Goal: Task Accomplishment & Management: Use online tool/utility

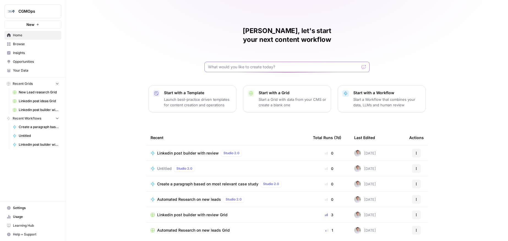
click at [240, 64] on input "text" at bounding box center [283, 67] width 151 height 6
click at [473, 44] on div "John, let's start your next content workflow I want to create a workflow that u…" at bounding box center [287, 131] width 442 height 262
click at [334, 64] on input "I want to create a workflow that uses an agent to go to reddit and scrape for r…" at bounding box center [281, 67] width 147 height 6
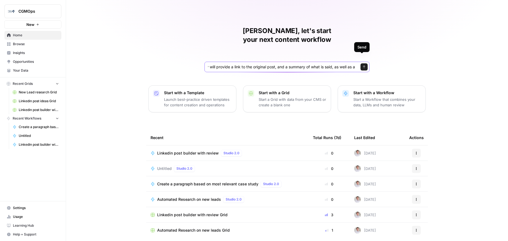
scroll to position [0, 349]
type input "I want to create a workflow that uses an agent to go to reddit and scrape for r…"
click button "Send" at bounding box center [364, 66] width 7 height 7
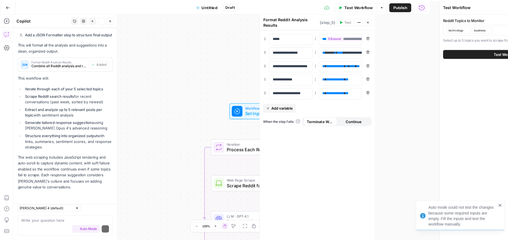
scroll to position [452, 0]
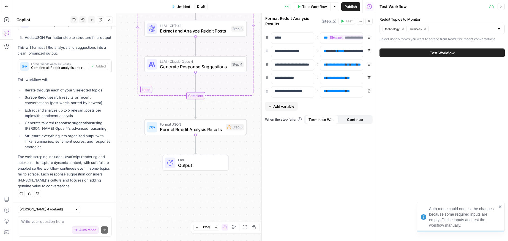
drag, startPoint x: 156, startPoint y: 118, endPoint x: 97, endPoint y: 58, distance: 84.1
click at [97, 58] on body "Auto mode could not test the changes because some required inputs are empty. Fi…" at bounding box center [254, 120] width 508 height 241
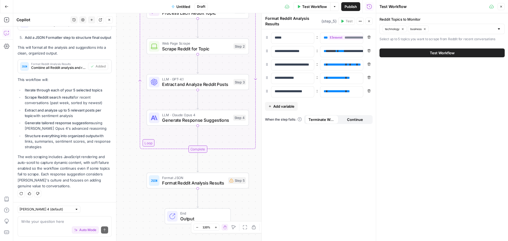
drag, startPoint x: 250, startPoint y: 168, endPoint x: 249, endPoint y: 216, distance: 48.2
click at [249, 216] on div "Workflow Set Inputs Inputs Loop Iteration Process Each Reddit Topic Step 1 Web …" at bounding box center [194, 127] width 363 height 228
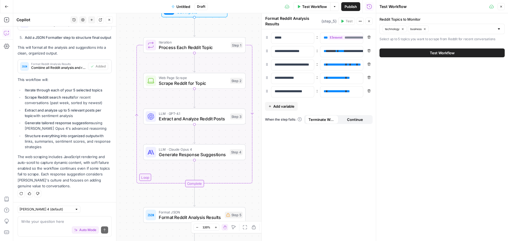
drag, startPoint x: 254, startPoint y: 160, endPoint x: 250, endPoint y: 195, distance: 34.6
click at [250, 195] on div "Workflow Set Inputs Inputs Loop Iteration Process Each Reddit Topic Step 1 Web …" at bounding box center [194, 127] width 363 height 228
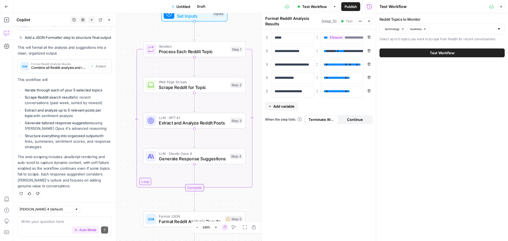
drag, startPoint x: 233, startPoint y: 29, endPoint x: 232, endPoint y: 55, distance: 25.4
click at [232, 55] on div "Workflow Set Inputs Inputs Loop Iteration Process Each Reddit Topic Step 1 Web …" at bounding box center [194, 127] width 363 height 228
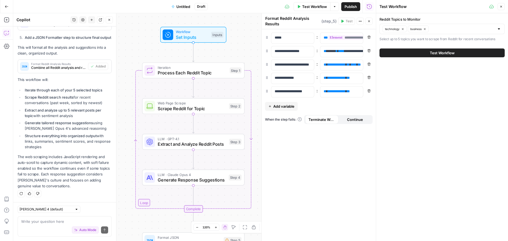
click at [500, 5] on button "Close" at bounding box center [501, 6] width 7 height 7
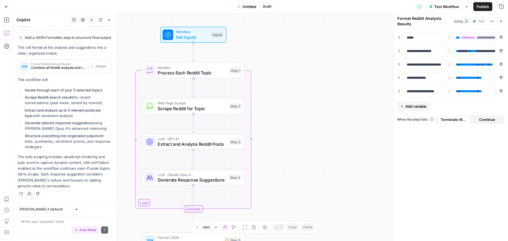
click at [186, 39] on span "Set Inputs" at bounding box center [192, 37] width 33 height 7
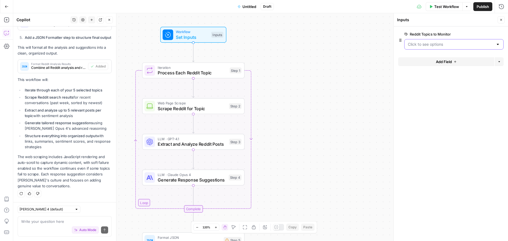
click at [465, 44] on Monitor "Reddit Topics to Monitor" at bounding box center [451, 45] width 86 height 6
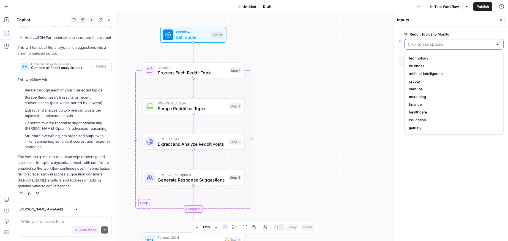
click at [430, 42] on Monitor "Reddit Topics to Monitor" at bounding box center [451, 45] width 86 height 6
click at [430, 60] on span "technology" at bounding box center [453, 58] width 88 height 6
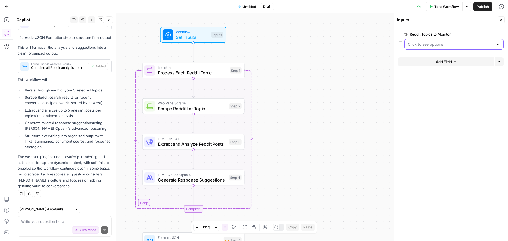
click at [430, 42] on Monitor "Reddit Topics to Monitor" at bounding box center [451, 45] width 86 height 6
click at [429, 57] on span "technology" at bounding box center [453, 58] width 88 height 6
click at [433, 45] on Monitor "Reddit Topics to Monitor" at bounding box center [451, 45] width 86 height 6
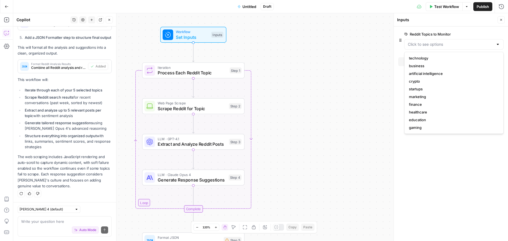
click at [489, 36] on span "edit field" at bounding box center [483, 34] width 12 height 4
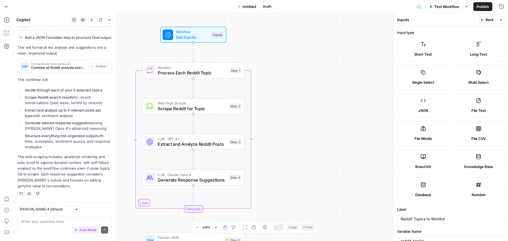
click at [490, 18] on span "Back" at bounding box center [490, 19] width 8 height 5
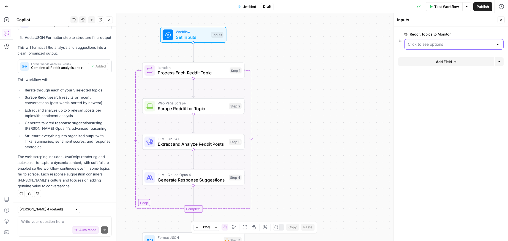
click at [449, 44] on Monitor "Reddit Topics to Monitor" at bounding box center [451, 45] width 86 height 6
click at [433, 56] on span "technology" at bounding box center [453, 58] width 88 height 6
click at [448, 8] on span "Test Workflow" at bounding box center [447, 7] width 25 height 6
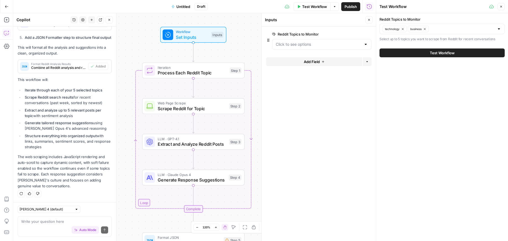
click at [181, 70] on span "Process Each Reddit Topic" at bounding box center [192, 72] width 69 height 7
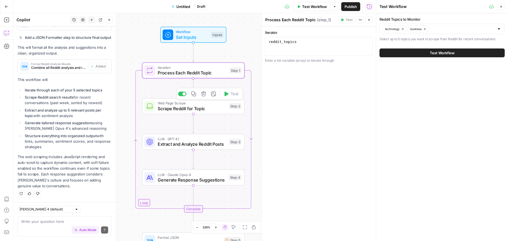
click at [189, 106] on span "Scrape Reddit for Topic" at bounding box center [192, 108] width 69 height 7
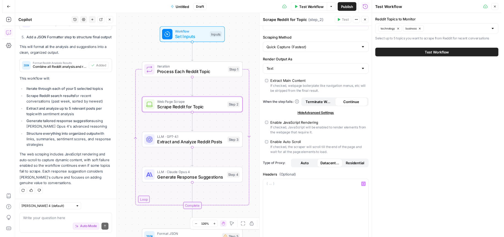
scroll to position [0, 0]
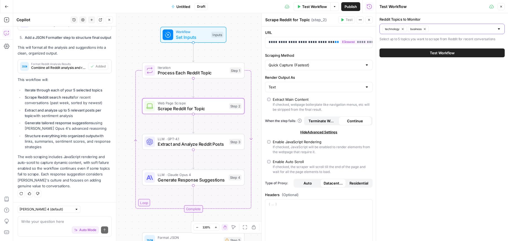
click at [424, 28] on icon "button" at bounding box center [425, 29] width 3 height 3
click at [506, 5] on header "Test Workflow Close" at bounding box center [442, 6] width 132 height 13
click at [502, 6] on icon "button" at bounding box center [501, 6] width 3 height 3
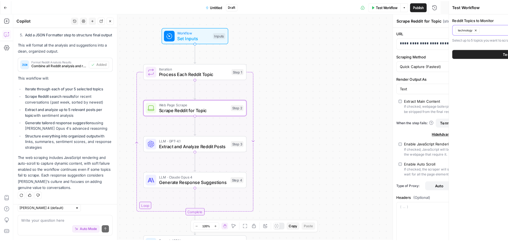
scroll to position [452, 0]
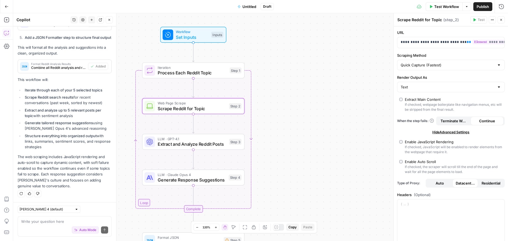
click at [65, 225] on div "Auto Mode Send" at bounding box center [64, 230] width 87 height 12
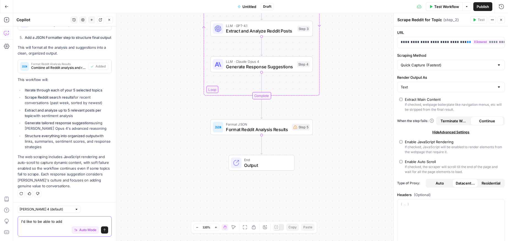
type textarea "I'd like to be able to add"
type textarea "I want to write in the topic k"
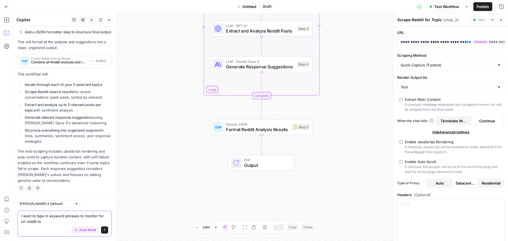
type textarea "I want to type in keyword phrases to monitor for on reddit to"
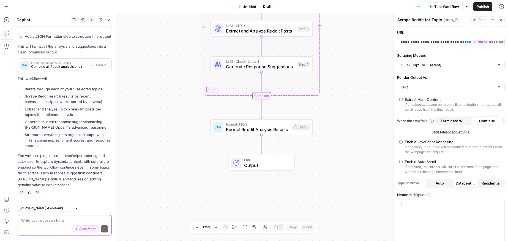
scroll to position [452, 0]
type textarea "I"
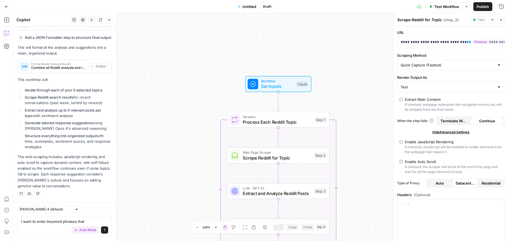
drag, startPoint x: 146, startPoint y: 97, endPoint x: 157, endPoint y: 255, distance: 158.4
click at [157, 241] on html "CGMOps New Home Browse Insights Opportunities Your Data Recent Grids New Lead r…" at bounding box center [254, 120] width 508 height 241
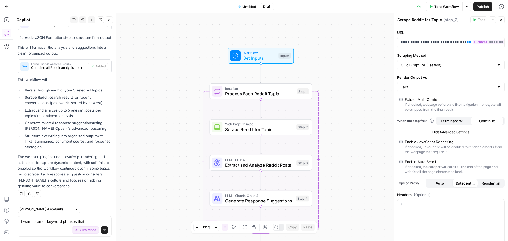
drag, startPoint x: 150, startPoint y: 159, endPoint x: 128, endPoint y: 104, distance: 59.8
click at [128, 104] on div "Workflow Set Inputs Inputs Loop Iteration Process Each Reddit Topic Step 1 Web …" at bounding box center [260, 127] width 495 height 228
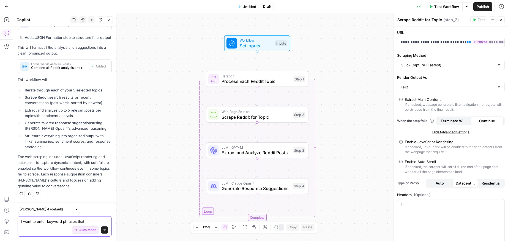
click at [88, 219] on textarea "I want to enter keyword phrases that" at bounding box center [64, 222] width 87 height 6
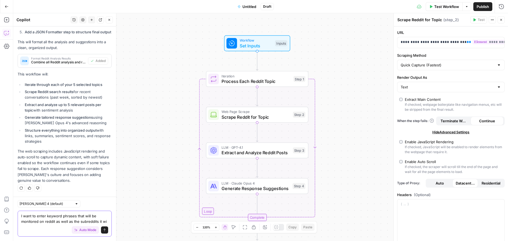
scroll to position [463, 0]
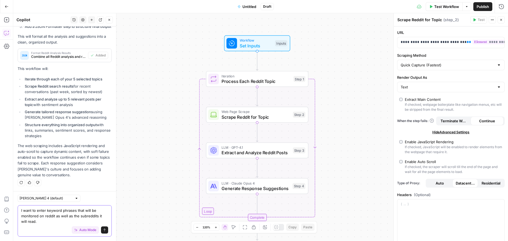
type textarea "I want to enter keyword phrases that will be monitored on reddit as well as the…"
click at [103, 228] on icon "submit" at bounding box center [104, 229] width 3 height 3
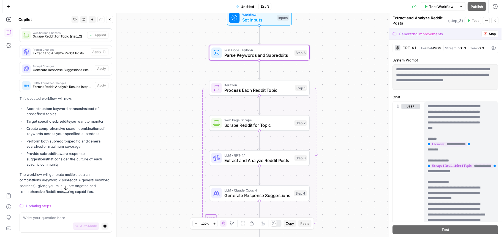
scroll to position [892, 0]
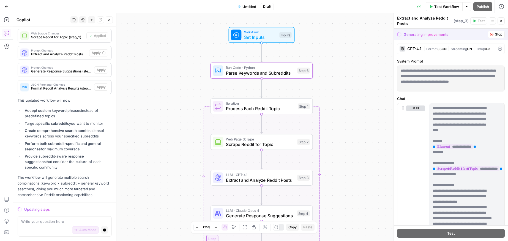
click at [269, 38] on span "Set Inputs" at bounding box center [260, 37] width 33 height 7
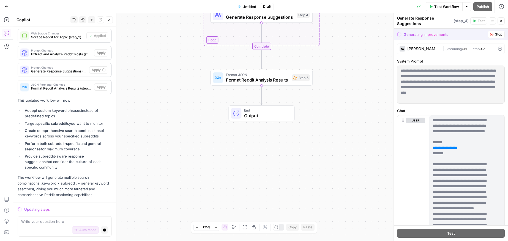
click at [262, 115] on span "Output" at bounding box center [266, 115] width 45 height 7
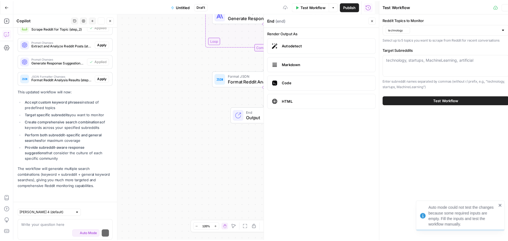
scroll to position [918, 0]
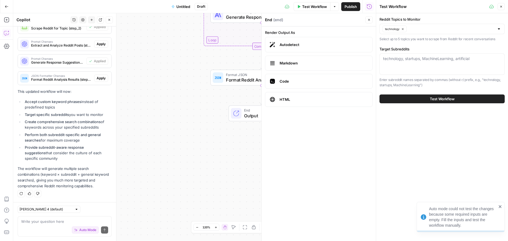
click at [251, 113] on span "Output" at bounding box center [266, 115] width 45 height 7
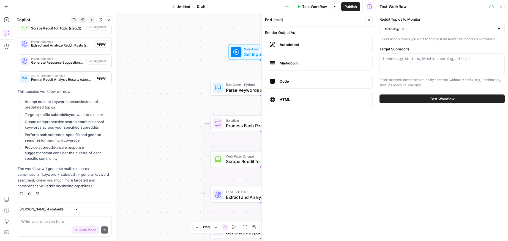
click at [249, 54] on span "Set Inputs" at bounding box center [260, 54] width 33 height 7
click at [306, 47] on div at bounding box center [321, 44] width 99 height 10
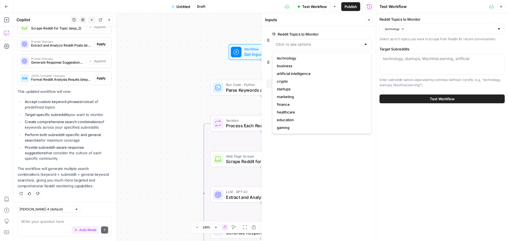
click at [306, 47] on div at bounding box center [321, 44] width 99 height 10
click at [307, 65] on span "business" at bounding box center [321, 66] width 88 height 6
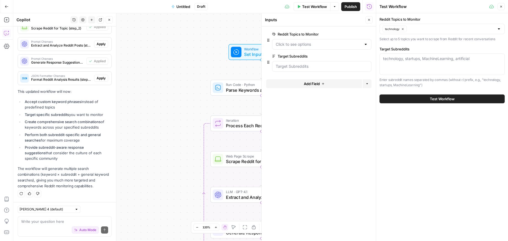
click at [306, 62] on div at bounding box center [321, 66] width 99 height 10
click at [307, 66] on Subreddits "Target Subreddits" at bounding box center [322, 67] width 92 height 6
click at [307, 70] on div at bounding box center [321, 66] width 99 height 10
click at [307, 69] on Subreddits "Target Subreddits" at bounding box center [322, 67] width 92 height 6
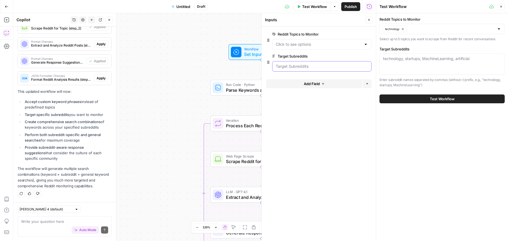
click at [307, 69] on Subreddits "Target Subreddits" at bounding box center [322, 67] width 92 height 6
click at [196, 66] on div "Workflow Set Inputs Inputs Run Code · Python Parse Keywords and Subreddits Step…" at bounding box center [194, 127] width 363 height 228
click at [248, 90] on span "Parse Keywords and Subreddits" at bounding box center [260, 90] width 69 height 7
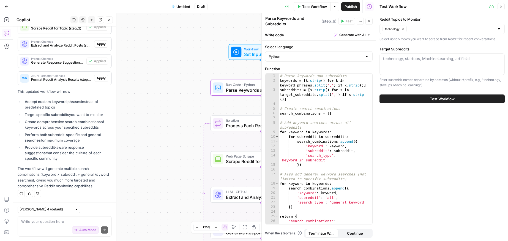
click at [502, 9] on button "Close" at bounding box center [501, 6] width 7 height 7
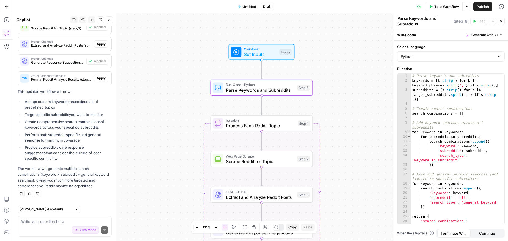
click at [276, 52] on span "Set Inputs" at bounding box center [260, 54] width 33 height 7
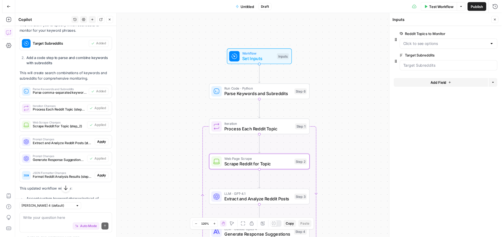
scroll to position [811, 0]
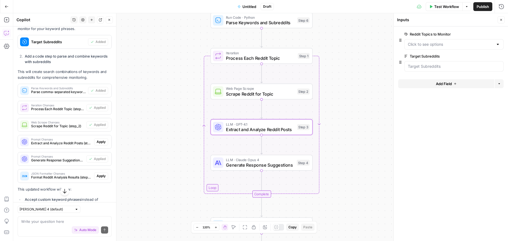
click at [99, 144] on span "Apply" at bounding box center [101, 141] width 9 height 5
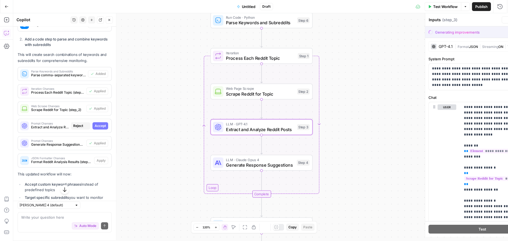
type textarea "Extract and Analyze Reddit Posts"
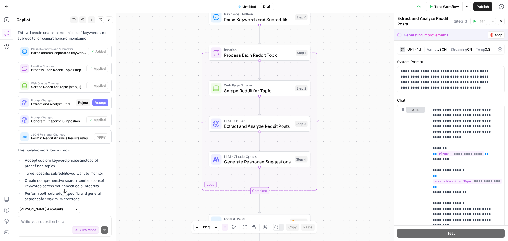
scroll to position [834, 0]
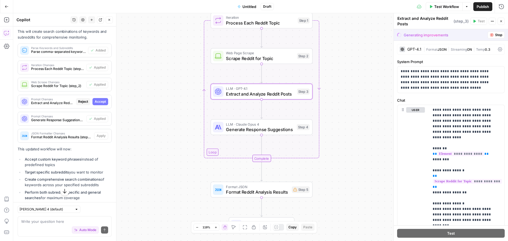
click at [99, 104] on span "Accept" at bounding box center [100, 101] width 11 height 5
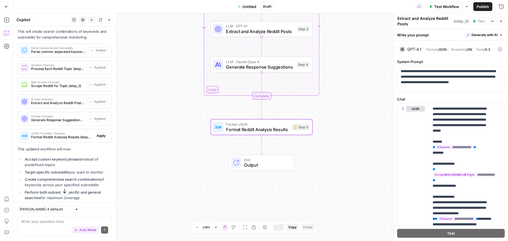
click at [99, 138] on span "Apply" at bounding box center [101, 135] width 9 height 5
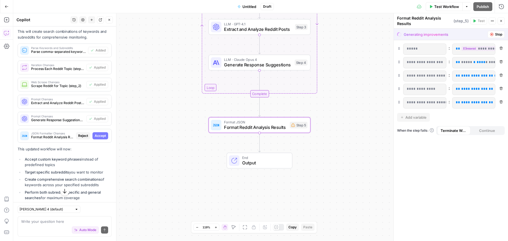
click at [99, 138] on span "Accept" at bounding box center [100, 135] width 11 height 5
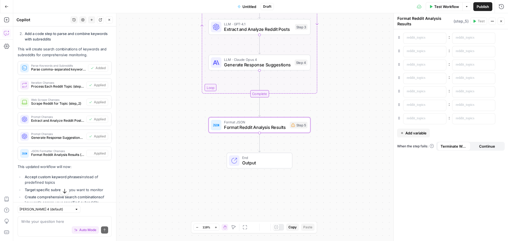
scroll to position [851, 0]
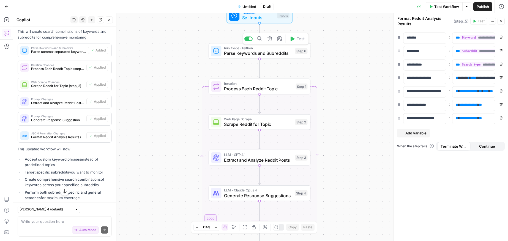
click at [254, 56] on span "Parse Keywords and Subreddits" at bounding box center [258, 53] width 69 height 7
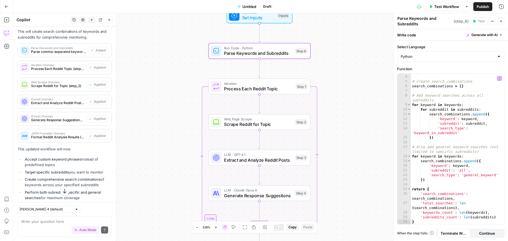
scroll to position [27, 0]
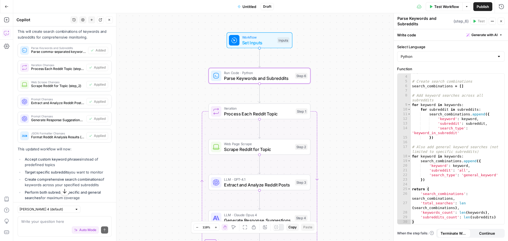
click at [261, 40] on span "Set Inputs" at bounding box center [258, 42] width 32 height 7
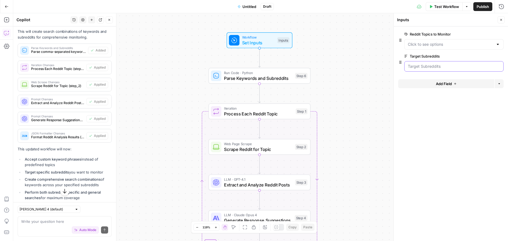
click at [436, 64] on Subreddits "Target Subreddits" at bounding box center [454, 67] width 92 height 6
click at [435, 66] on Subreddits "Target Subreddits" at bounding box center [454, 67] width 92 height 6
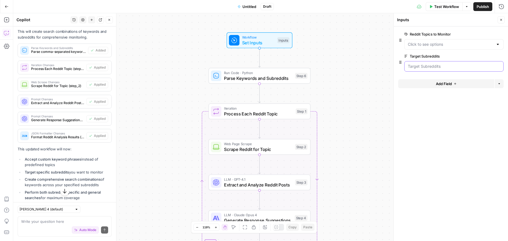
click at [439, 66] on Subreddits "Target Subreddits" at bounding box center [454, 67] width 92 height 6
click at [63, 225] on div "Auto Mode Send" at bounding box center [64, 230] width 87 height 12
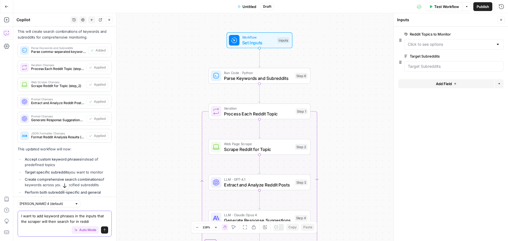
type textarea "I want to add keyword phrases in the inputs that the scraper will then search f…"
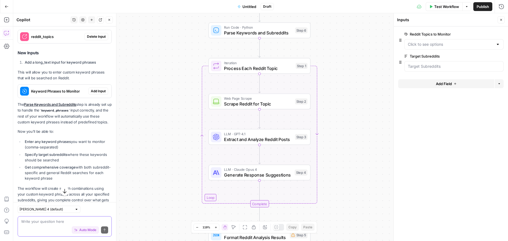
scroll to position [1163, 0]
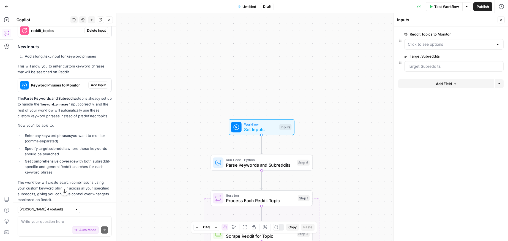
click at [95, 88] on span "Add Input" at bounding box center [98, 85] width 15 height 5
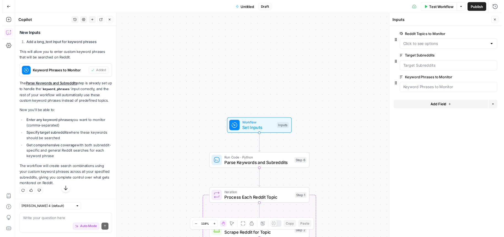
scroll to position [1201, 0]
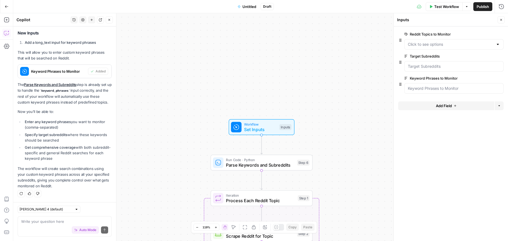
click at [436, 6] on span "Test Workflow" at bounding box center [447, 7] width 25 height 6
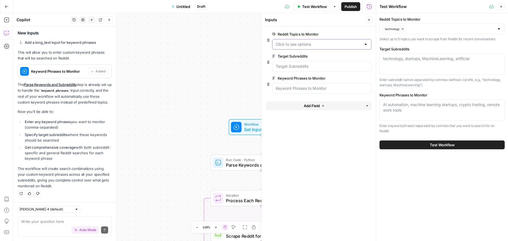
click at [323, 46] on Monitor "Reddit Topics to Monitor" at bounding box center [319, 45] width 86 height 6
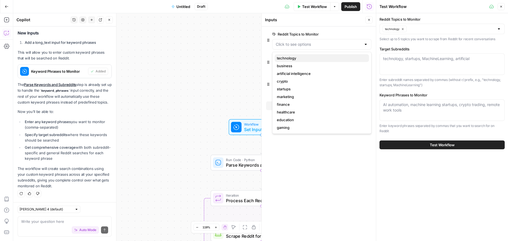
click at [322, 61] on button "technology" at bounding box center [322, 58] width 94 height 8
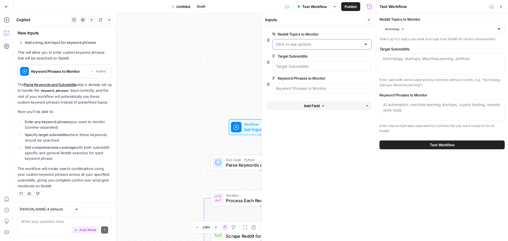
click at [318, 46] on Monitor "Reddit Topics to Monitor" at bounding box center [319, 45] width 86 height 6
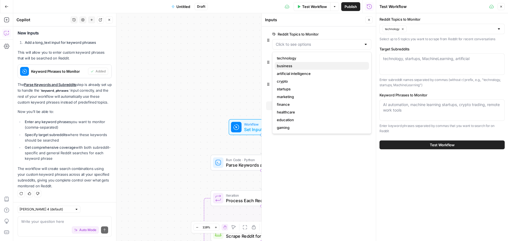
click at [317, 67] on span "business" at bounding box center [321, 66] width 88 height 6
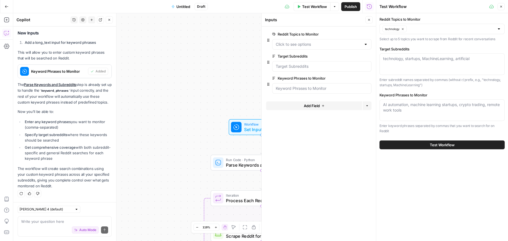
click at [334, 40] on div at bounding box center [321, 44] width 99 height 10
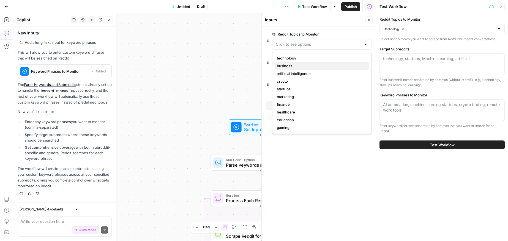
click at [320, 69] on button "business" at bounding box center [322, 66] width 94 height 8
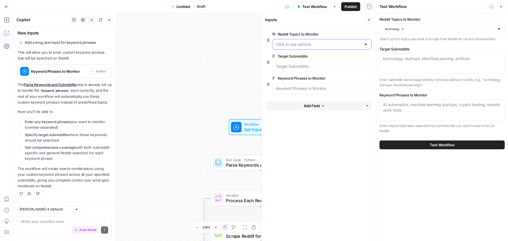
click at [308, 46] on Monitor "Reddit Topics to Monitor" at bounding box center [319, 45] width 86 height 6
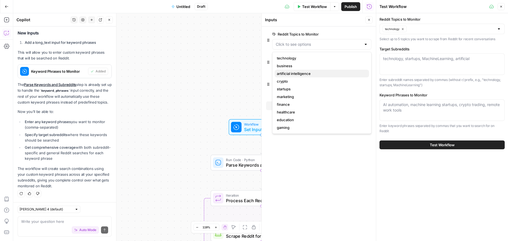
click at [302, 71] on span "artificial intelligence" at bounding box center [321, 74] width 88 height 6
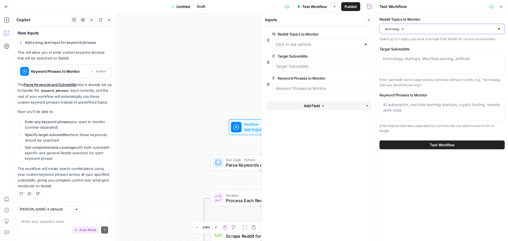
click at [413, 27] on input "Reddit Topics to Monitor" at bounding box center [452, 29] width 86 height 6
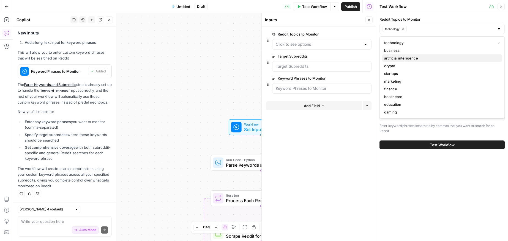
click at [409, 55] on span "artificial intelligence" at bounding box center [441, 58] width 114 height 6
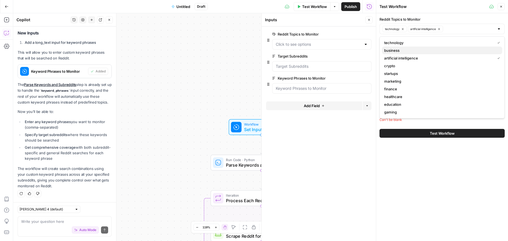
click at [405, 47] on button "business" at bounding box center [442, 51] width 120 height 8
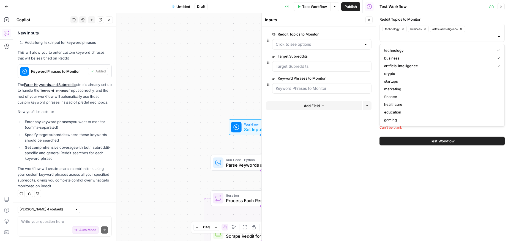
click at [335, 142] on form "Reddit Topics to Monitor edit field Delete group Target Subreddits edit field D…" at bounding box center [319, 133] width 114 height 215
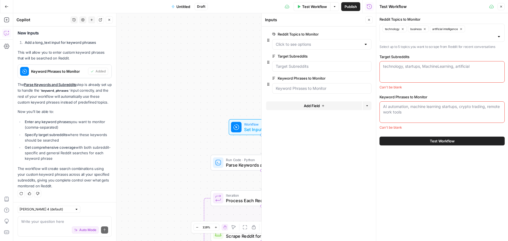
click at [393, 74] on div "technology, startups, MachineLearning, artificial" at bounding box center [442, 71] width 125 height 21
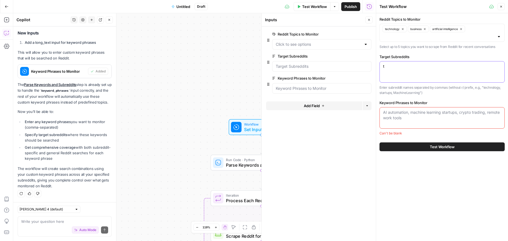
type textarea "t"
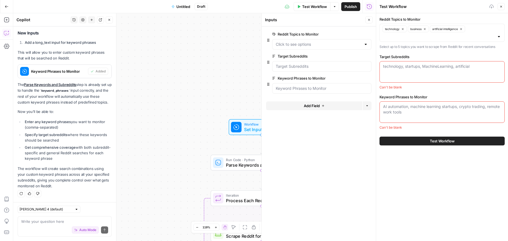
paste textarea "r/AskNetsec/ r/cybersecurity/ r/Information_Security/ r/ISO27001/ r/netsec/ r/p…"
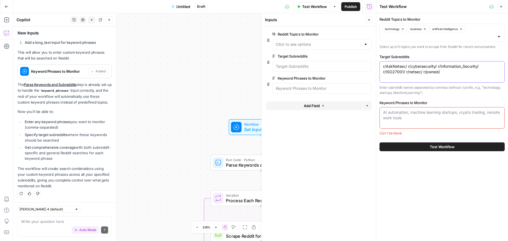
click at [410, 65] on textarea "r/AskNetsec/ r/cybersecurity/ r/Information_Security/ r/ISO27001/ r/netsec/ r/p…" at bounding box center [442, 69] width 118 height 11
type textarea "r/AskNetsec/, r/cybersecurity/, r/Information_Security/, r/ISO27001/, r/netsec/…"
click at [400, 124] on div "AI automation, machine learning startups, crypto trading, remote work tools" at bounding box center [442, 117] width 125 height 21
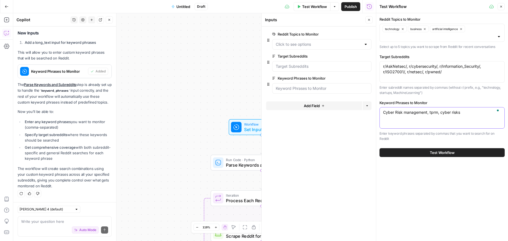
type textarea "Cyber Risk management, tprm, cyber risks"
click at [426, 153] on button "Test Workflow" at bounding box center [442, 152] width 125 height 9
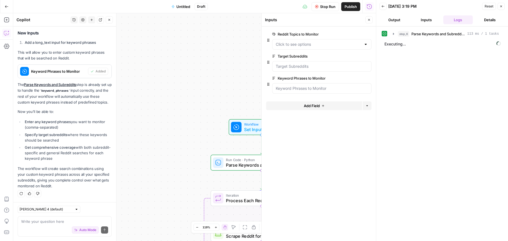
click at [370, 18] on icon "button" at bounding box center [369, 19] width 3 height 3
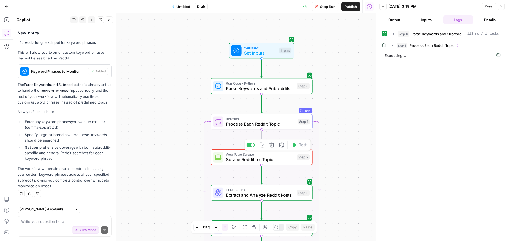
click at [266, 158] on span "Scrape Reddit for Topic" at bounding box center [260, 159] width 69 height 7
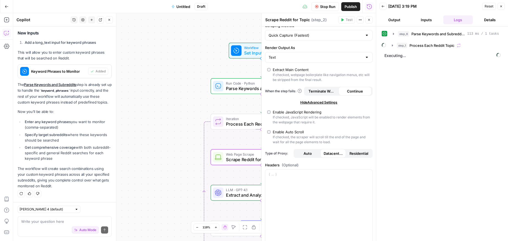
scroll to position [109, 0]
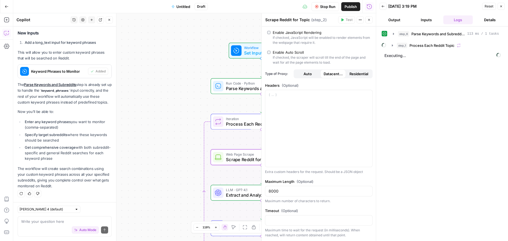
click at [370, 17] on button "Close" at bounding box center [369, 19] width 7 height 7
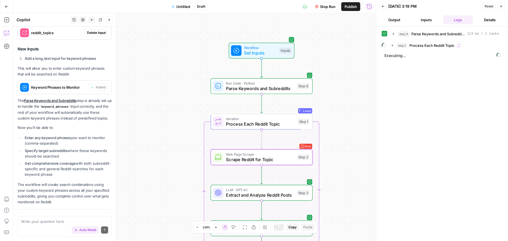
scroll to position [1201, 0]
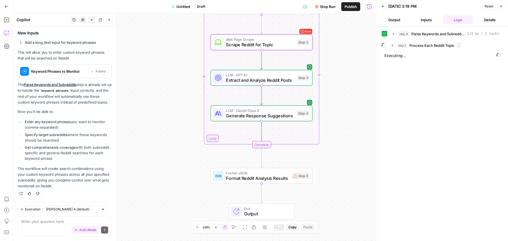
click at [261, 175] on span "Format Reddit Analysis Results" at bounding box center [257, 178] width 63 height 7
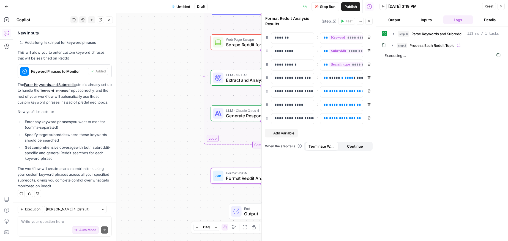
click at [372, 23] on button "Close" at bounding box center [369, 21] width 7 height 7
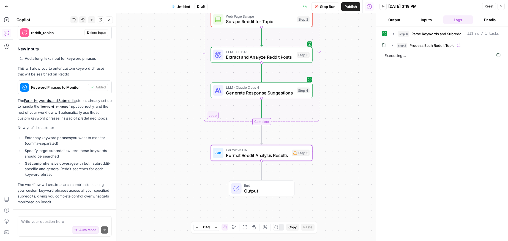
scroll to position [1201, 0]
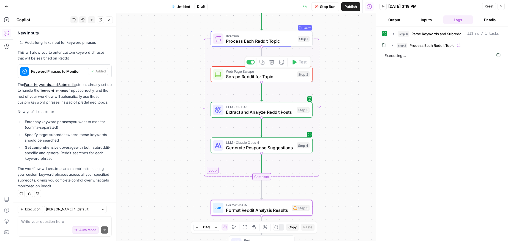
click at [285, 73] on span "Scrape Reddit for Topic" at bounding box center [260, 76] width 69 height 7
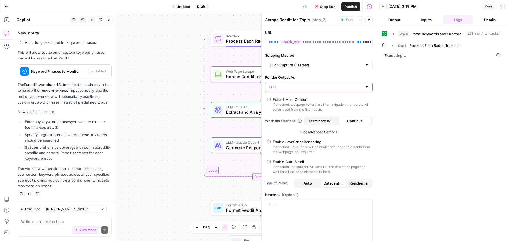
click at [333, 86] on input "Render Output As" at bounding box center [316, 87] width 94 height 6
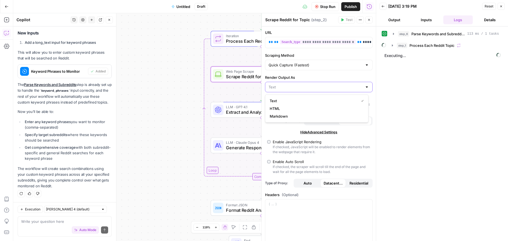
click at [333, 86] on input "Render Output As" at bounding box center [316, 87] width 94 height 6
type input "Text"
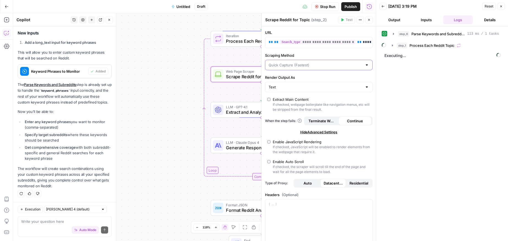
click at [337, 67] on input "Scraping Method" at bounding box center [316, 65] width 94 height 6
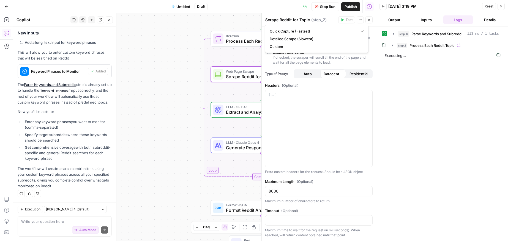
scroll to position [0, 0]
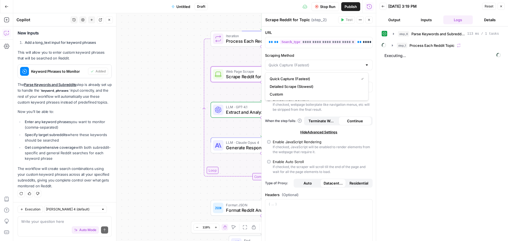
type input "Quick Capture (Fastest)"
click at [368, 20] on icon "button" at bounding box center [369, 19] width 3 height 3
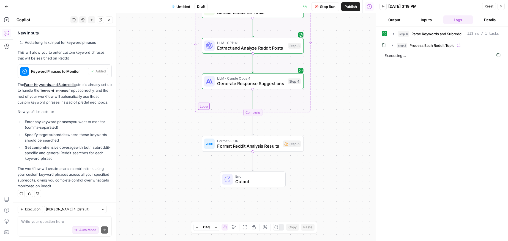
click at [392, 45] on icon "button" at bounding box center [393, 45] width 4 height 4
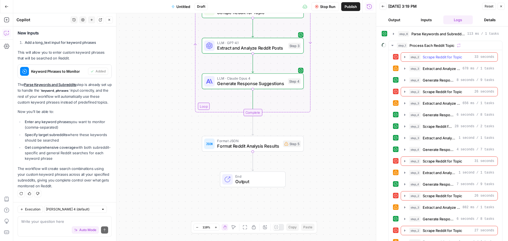
click at [433, 58] on span "Scrape Reddit for Topic" at bounding box center [443, 57] width 40 height 6
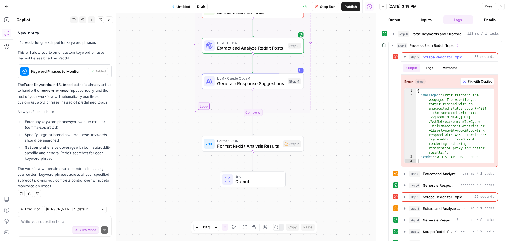
click at [473, 82] on span "Fix with Copilot" at bounding box center [480, 81] width 24 height 5
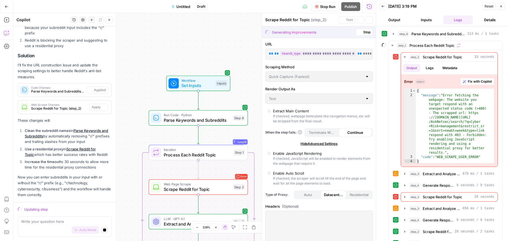
scroll to position [1382, 0]
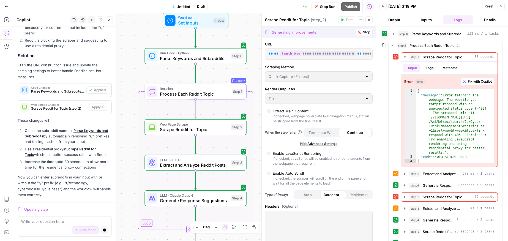
type input "30000"
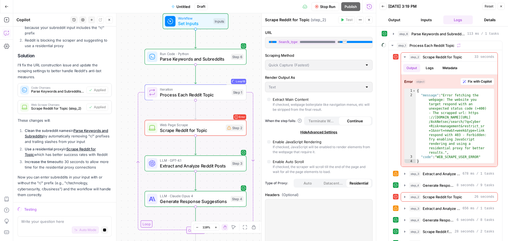
click at [484, 21] on button "Details" at bounding box center [490, 19] width 30 height 9
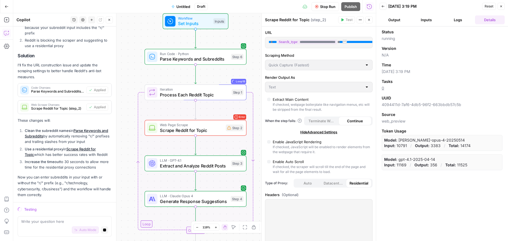
click at [459, 21] on button "Logs" at bounding box center [459, 19] width 30 height 9
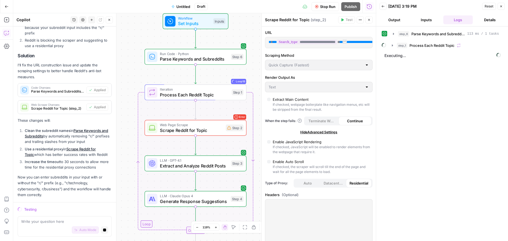
click at [426, 21] on button "Inputs" at bounding box center [427, 19] width 30 height 9
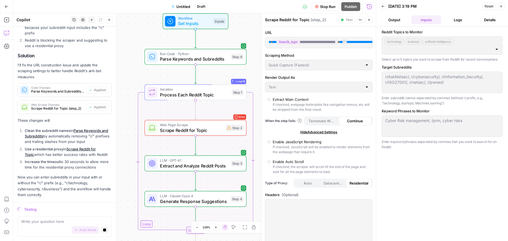
click at [405, 21] on button "Output" at bounding box center [395, 19] width 30 height 9
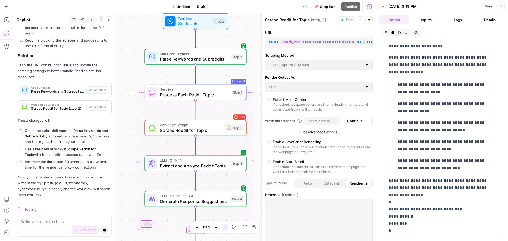
scroll to position [362, 0]
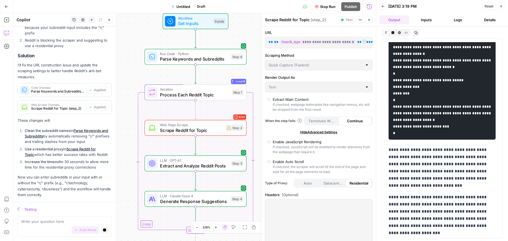
scroll to position [1349, 0]
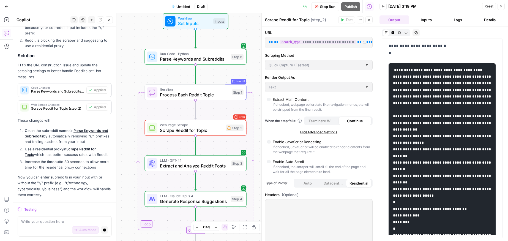
click at [334, 6] on span "Stop Run" at bounding box center [327, 7] width 15 height 6
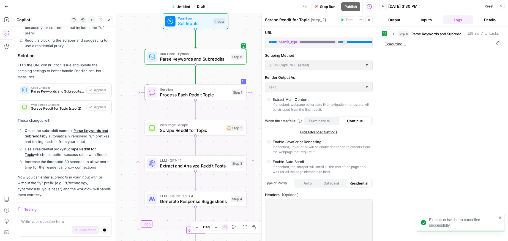
click at [334, 6] on span "Stop Run" at bounding box center [327, 7] width 15 height 6
click at [503, 5] on button "Close" at bounding box center [501, 6] width 7 height 7
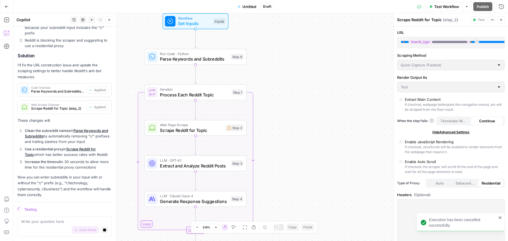
click at [212, 27] on div "Workflow Set Inputs Inputs" at bounding box center [196, 21] width 66 height 16
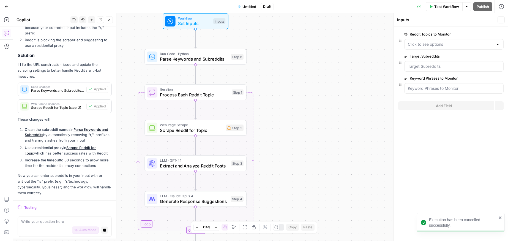
click at [208, 18] on span "Workflow" at bounding box center [194, 18] width 32 height 5
click at [446, 10] on button "Test Workflow" at bounding box center [444, 6] width 37 height 9
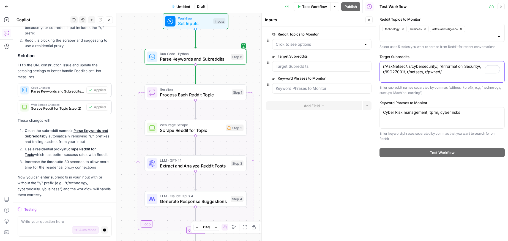
drag, startPoint x: 432, startPoint y: 72, endPoint x: 440, endPoint y: 67, distance: 9.3
click at [440, 67] on textarea "r/AskNetsec/, r/cybersecurity/, r/Information_Security/, r/ISO27001/, r/netsec/…" at bounding box center [442, 69] width 118 height 11
type textarea "r/cybersecurity/"
click at [403, 29] on icon "button" at bounding box center [403, 29] width 2 height 2
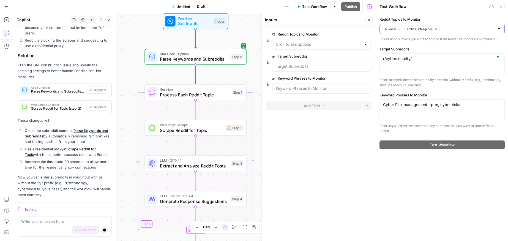
click at [403, 29] on button "business" at bounding box center [393, 29] width 21 height 7
click at [415, 29] on icon "button" at bounding box center [414, 29] width 3 height 3
click at [415, 29] on input "Reddit Topics to Monitor" at bounding box center [439, 29] width 112 height 6
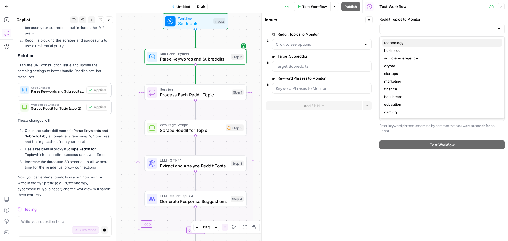
click at [411, 45] on span "technology" at bounding box center [441, 43] width 114 height 6
click at [486, 26] on div "technology" at bounding box center [442, 29] width 125 height 10
click at [492, 23] on div "Reddit Topics to Monitor technology Select up to 5 topics you want to scrape fr…" at bounding box center [442, 29] width 125 height 25
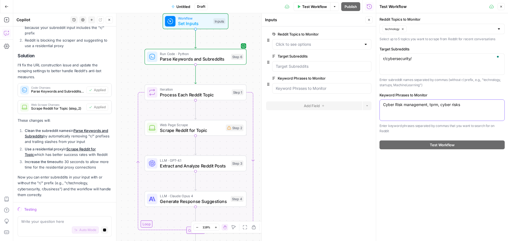
drag, startPoint x: 430, startPoint y: 104, endPoint x: 504, endPoint y: 105, distance: 73.5
click at [504, 105] on div "Cyber Risk management, tprm, cyber risks Cyber Risk management, tprm, cyber ris…" at bounding box center [442, 109] width 125 height 21
type textarea "Cyber Risk management"
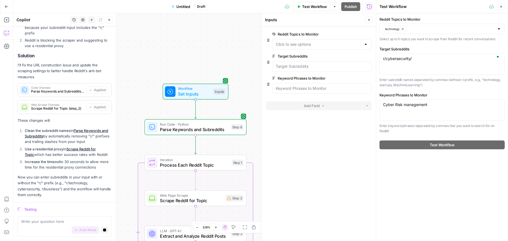
click at [54, 160] on strong "Increase the timeout" at bounding box center [42, 161] width 35 height 4
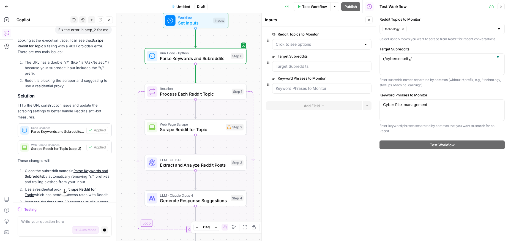
scroll to position [1382, 0]
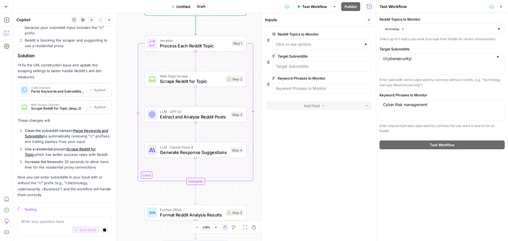
click at [22, 208] on div "Testing" at bounding box center [65, 209] width 94 height 7
click at [22, 209] on div "Testing" at bounding box center [65, 209] width 94 height 7
click at [503, 5] on icon "button" at bounding box center [501, 6] width 3 height 3
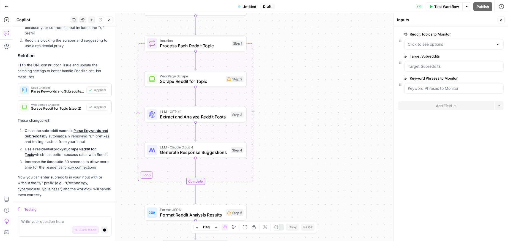
click at [503, 21] on button "Close" at bounding box center [501, 19] width 7 height 7
click at [265, 7] on span "Draft" at bounding box center [267, 6] width 8 height 5
click at [251, 5] on span "Untitled" at bounding box center [250, 7] width 14 height 6
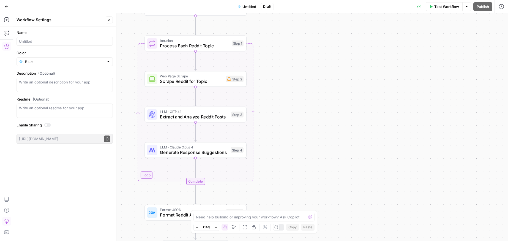
click at [55, 35] on div "Name" at bounding box center [65, 38] width 96 height 16
click at [56, 42] on input "Name" at bounding box center [64, 42] width 91 height 6
type input "Safe Security Reddit Parser"
click at [54, 59] on input "Color" at bounding box center [64, 62] width 79 height 6
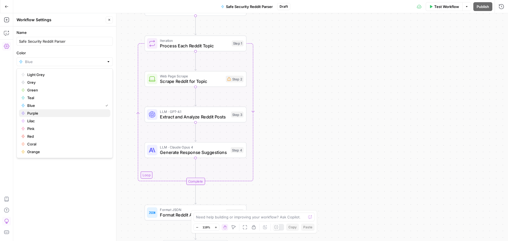
click at [55, 116] on button "Purple" at bounding box center [64, 113] width 91 height 8
type input "Purple"
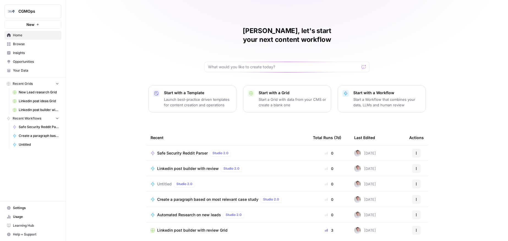
click at [202, 148] on td "Safe Security Reddit Parser Studio 2.0" at bounding box center [227, 152] width 162 height 15
click at [201, 150] on span "Safe Security Reddit Parser" at bounding box center [182, 153] width 51 height 6
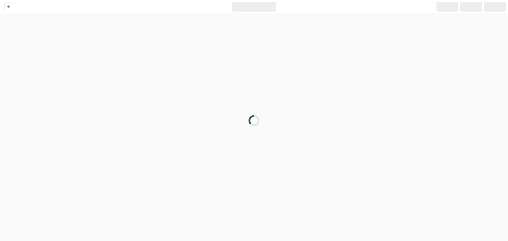
click at [201, 142] on div at bounding box center [254, 120] width 508 height 241
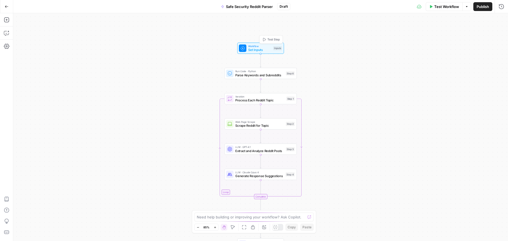
click at [273, 48] on div "Inputs" at bounding box center [277, 48] width 9 height 4
click at [446, 42] on Monitor "Reddit Topics to Monitor" at bounding box center [451, 45] width 86 height 6
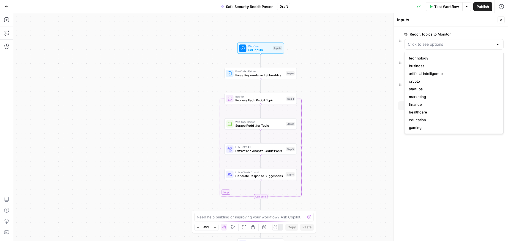
click at [442, 8] on span "Test Workflow" at bounding box center [447, 7] width 25 height 6
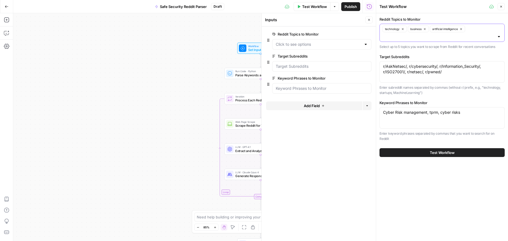
click at [426, 28] on icon "button" at bounding box center [425, 29] width 2 height 2
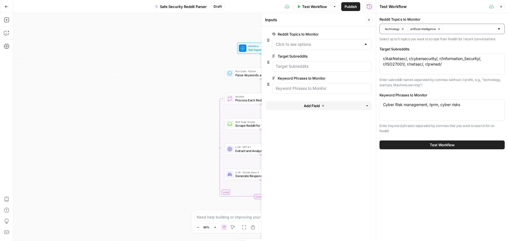
click at [440, 28] on icon "button" at bounding box center [439, 29] width 3 height 3
click at [427, 61] on textarea "r/AskNetsec/, r/cybersecurity/, r/Information_Security/, r/ISO27001/, r/netsec/…" at bounding box center [442, 61] width 118 height 11
click at [372, 4] on icon "button" at bounding box center [370, 7] width 6 height 6
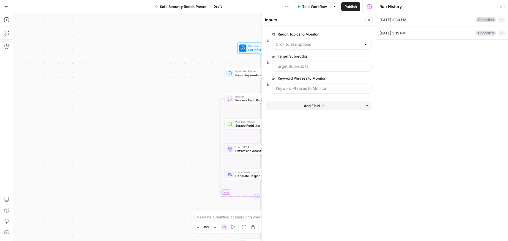
click at [439, 22] on div "09/26/25 at 3:30 PM Cancelled Collapse" at bounding box center [442, 19] width 125 height 13
click at [427, 25] on div "09/26/25 at 3:30 PM Cancelled Collapse" at bounding box center [442, 19] width 125 height 13
click at [503, 33] on icon "button" at bounding box center [501, 32] width 3 height 3
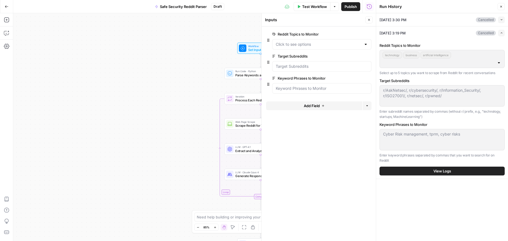
click at [503, 32] on icon "button" at bounding box center [501, 32] width 3 height 3
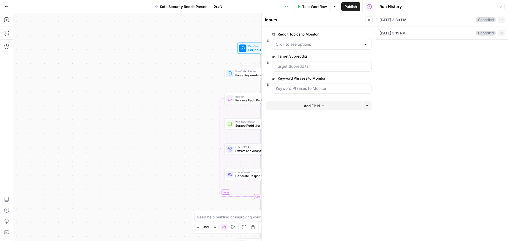
click at [487, 32] on div "Cancelled" at bounding box center [486, 33] width 20 height 5
click at [437, 32] on div "09/26/25 at 3:19 PM Cancelled Collapse" at bounding box center [442, 32] width 125 height 13
click at [500, 18] on icon "button" at bounding box center [501, 19] width 3 height 3
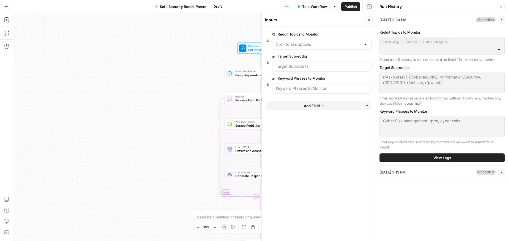
click at [500, 18] on span "button" at bounding box center [501, 19] width 3 height 3
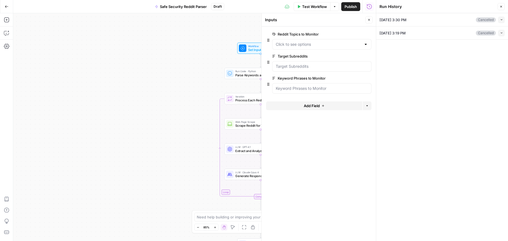
click at [503, 7] on button "Close" at bounding box center [501, 6] width 7 height 7
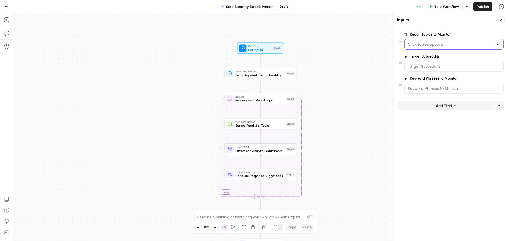
click at [452, 45] on Monitor "Reddit Topics to Monitor" at bounding box center [451, 45] width 86 height 6
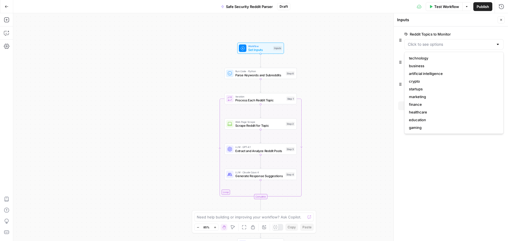
click at [451, 5] on span "Test Workflow" at bounding box center [447, 7] width 25 height 6
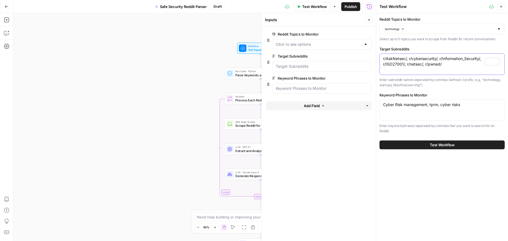
drag, startPoint x: 460, startPoint y: 66, endPoint x: 440, endPoint y: 59, distance: 20.5
click at [440, 59] on textarea "r/AskNetsec/, r/cybersecurity/, r/Information_Security/, r/ISO27001/, r/netsec/…" at bounding box center [442, 61] width 118 height 11
type textarea "r/cybersecurity/"
drag, startPoint x: 428, startPoint y: 107, endPoint x: 483, endPoint y: 106, distance: 54.3
click at [483, 106] on textarea "Cyber Risk management, tprm, cyber risks" at bounding box center [442, 105] width 118 height 6
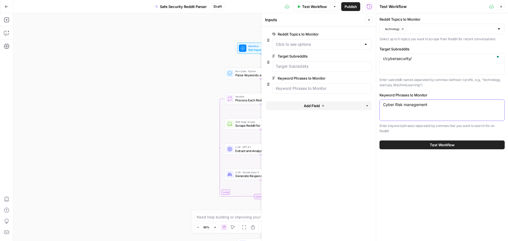
type textarea "Cyber Risk management"
click at [426, 145] on button "Test Workflow" at bounding box center [442, 144] width 125 height 9
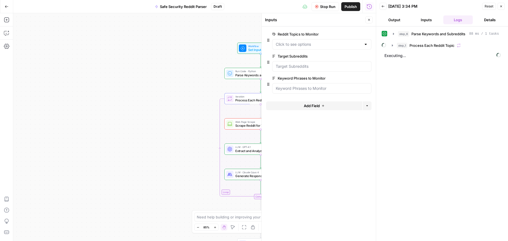
click at [178, 115] on div "Workflow Set Inputs Inputs Run Code · Python Parse Keywords and Subreddits Step…" at bounding box center [194, 127] width 363 height 228
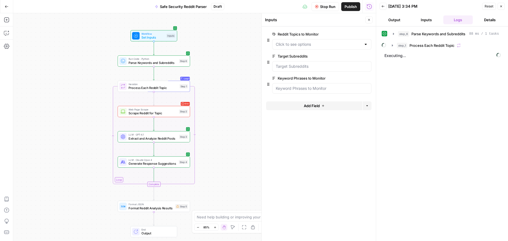
drag, startPoint x: 178, startPoint y: 115, endPoint x: 71, endPoint y: 103, distance: 107.6
click at [71, 103] on div "Workflow Set Inputs Inputs Run Code · Python Parse Keywords and Subreddits Step…" at bounding box center [194, 127] width 363 height 228
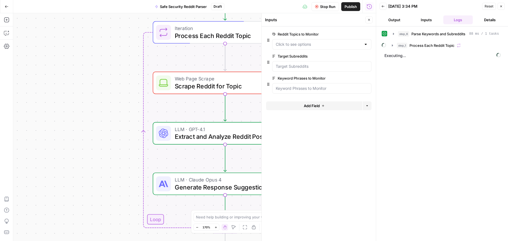
drag, startPoint x: 71, startPoint y: 103, endPoint x: 59, endPoint y: 64, distance: 40.6
click at [59, 64] on div "Workflow Set Inputs Inputs Run Code · Python Parse Keywords and Subreddits Step…" at bounding box center [194, 127] width 363 height 228
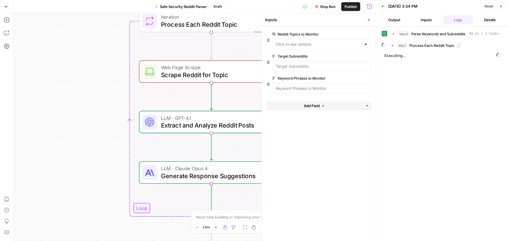
drag, startPoint x: 95, startPoint y: 102, endPoint x: 77, endPoint y: 88, distance: 23.2
click at [77, 89] on div "Workflow Set Inputs Inputs Run Code · Python Parse Keywords and Subreddits Step…" at bounding box center [194, 127] width 363 height 228
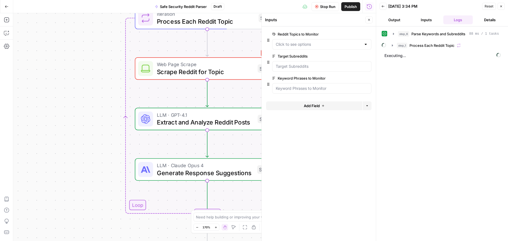
click at [197, 229] on button "Zoom Out" at bounding box center [197, 227] width 7 height 7
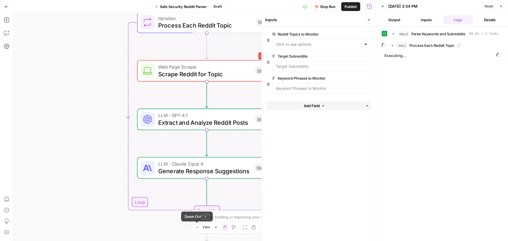
click at [197, 229] on button "Zoom Out" at bounding box center [197, 227] width 7 height 7
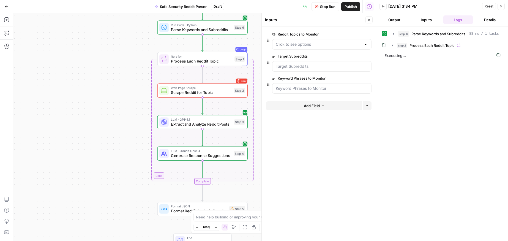
click at [197, 229] on button "Zoom Out" at bounding box center [197, 227] width 7 height 7
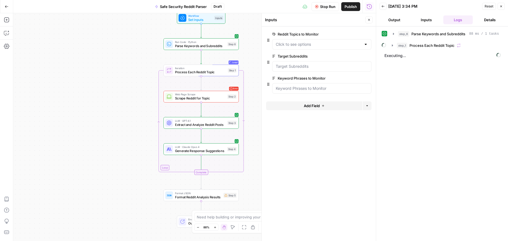
click at [197, 229] on button "Zoom Out" at bounding box center [198, 227] width 7 height 7
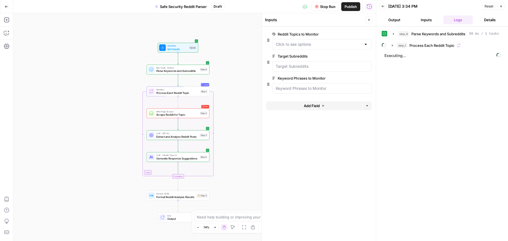
drag, startPoint x: 118, startPoint y: 177, endPoint x: 96, endPoint y: 189, distance: 24.9
click at [96, 189] on div "Workflow Set Inputs Inputs Run Code · Python Parse Keywords and Subreddits Step…" at bounding box center [194, 127] width 363 height 228
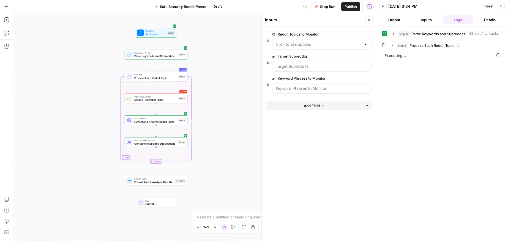
drag, startPoint x: 96, startPoint y: 189, endPoint x: 74, endPoint y: 174, distance: 26.6
click at [74, 174] on div "Workflow Set Inputs Inputs Run Code · Python Parse Keywords and Subreddits Step…" at bounding box center [194, 127] width 363 height 228
click at [166, 95] on span "Web Page Scrape" at bounding box center [155, 96] width 42 height 3
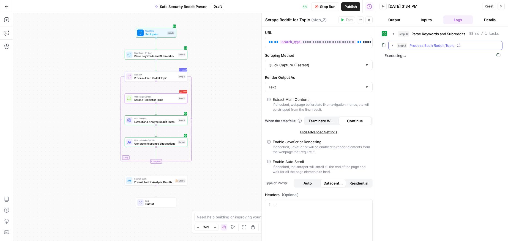
click at [391, 47] on icon "button" at bounding box center [393, 45] width 4 height 4
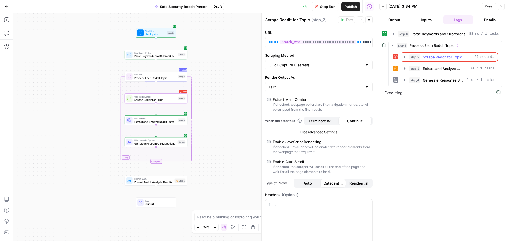
click at [435, 56] on span "Scrape Reddit for Topic" at bounding box center [443, 57] width 40 height 6
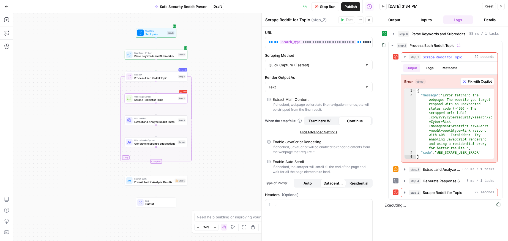
click at [479, 82] on span "Fix with Copilot" at bounding box center [480, 81] width 24 height 5
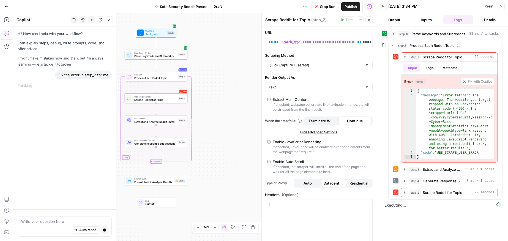
click at [326, 7] on span "Stop Run" at bounding box center [327, 7] width 15 height 6
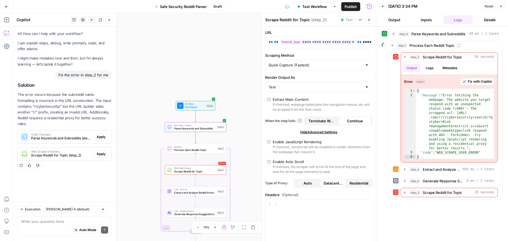
click at [106, 133] on button "Apply" at bounding box center [101, 136] width 14 height 7
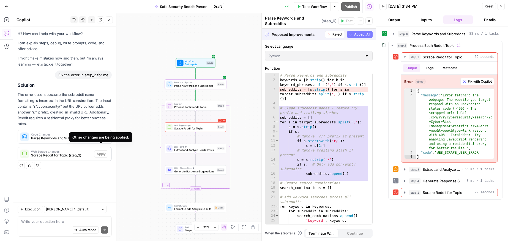
click at [102, 134] on span "Accept" at bounding box center [100, 136] width 11 height 5
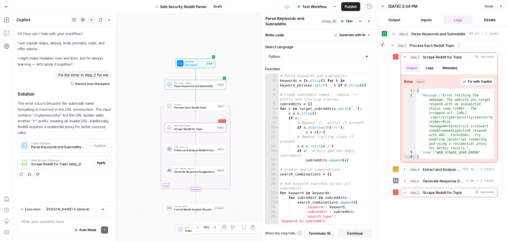
click at [103, 160] on span "Apply" at bounding box center [101, 162] width 9 height 5
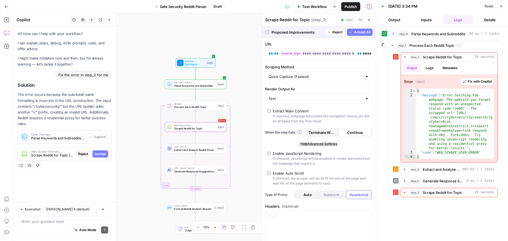
click at [105, 151] on span "Accept" at bounding box center [100, 153] width 11 height 5
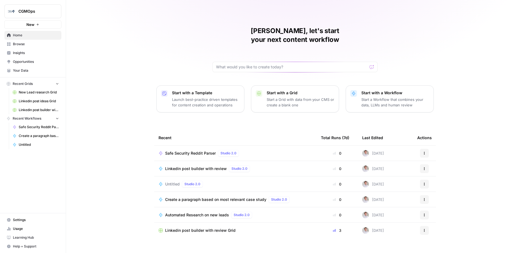
click at [198, 150] on span "Safe Security Reddit Parser" at bounding box center [190, 153] width 51 height 6
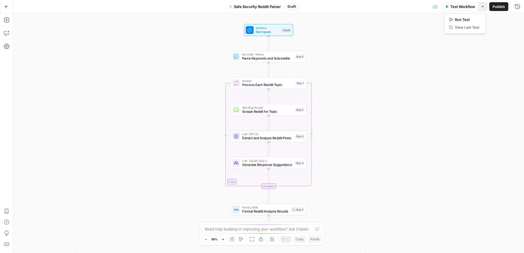
click at [485, 7] on button "Options" at bounding box center [483, 6] width 9 height 9
click at [465, 5] on span "Test Workflow" at bounding box center [463, 7] width 25 height 6
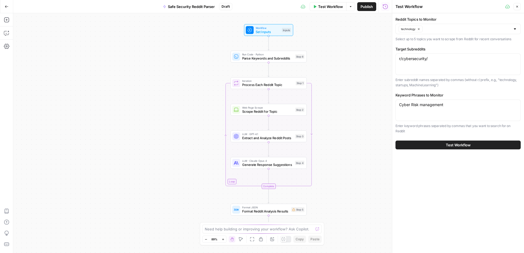
click at [440, 144] on button "Test Workflow" at bounding box center [458, 144] width 125 height 9
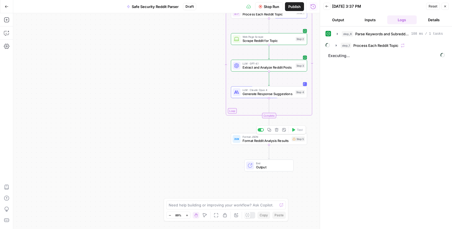
click at [287, 136] on span "Format JSON" at bounding box center [265, 137] width 47 height 4
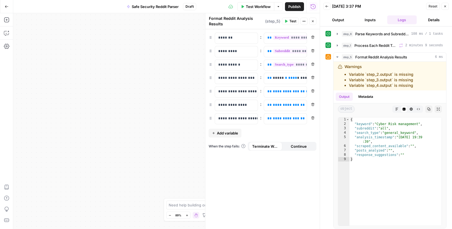
click at [445, 6] on icon "button" at bounding box center [444, 6] width 3 height 3
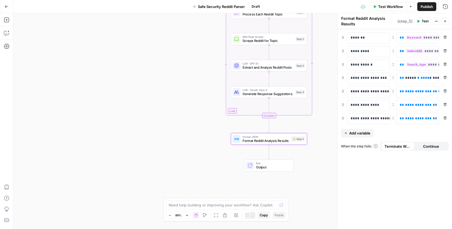
click at [269, 169] on span "Output" at bounding box center [272, 167] width 33 height 5
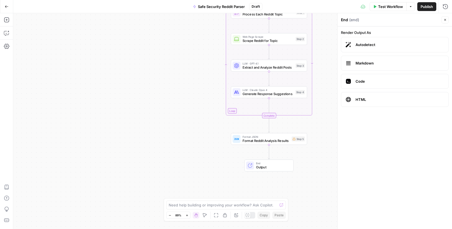
click at [383, 43] on span "Autodetect" at bounding box center [399, 45] width 88 height 6
click at [447, 21] on button "Close" at bounding box center [444, 19] width 7 height 7
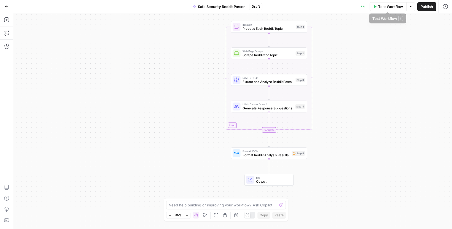
click at [428, 5] on span "Publish" at bounding box center [426, 7] width 12 height 6
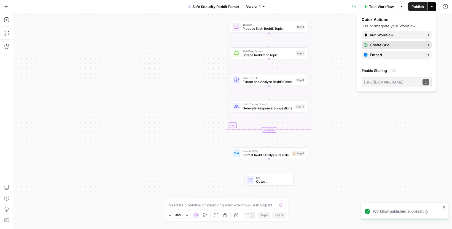
click at [402, 48] on button "Create Grid" at bounding box center [396, 45] width 70 height 8
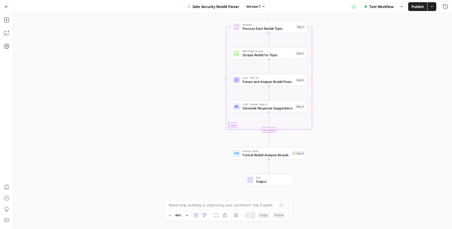
click at [419, 10] on button "Publish" at bounding box center [417, 6] width 19 height 9
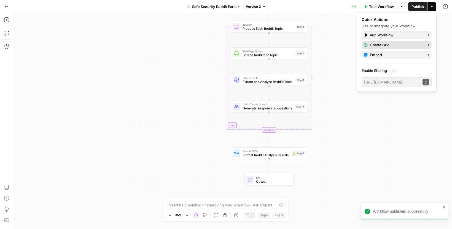
click at [400, 46] on span "Create Grid" at bounding box center [396, 45] width 52 height 6
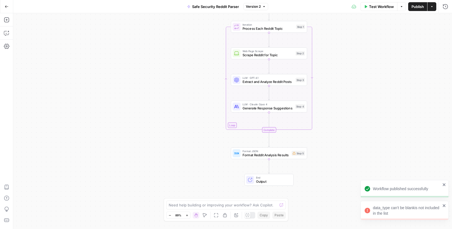
click at [435, 206] on div "data_type can't be blankis not included in the list" at bounding box center [407, 210] width 68 height 11
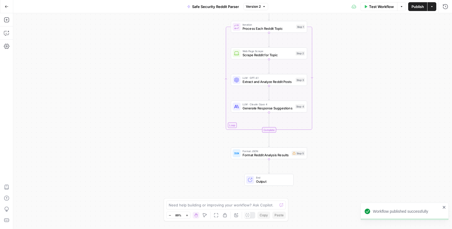
click at [294, 156] on div "Format JSON Format Reddit Analysis Results Step 5" at bounding box center [268, 153] width 72 height 8
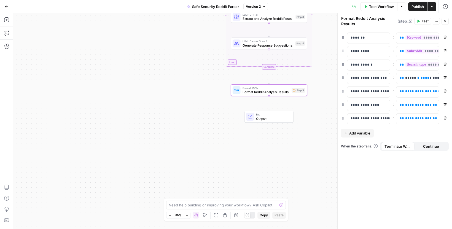
click at [299, 90] on div "Step 5" at bounding box center [297, 90] width 13 height 5
click at [427, 67] on span "**********" at bounding box center [443, 64] width 76 height 5
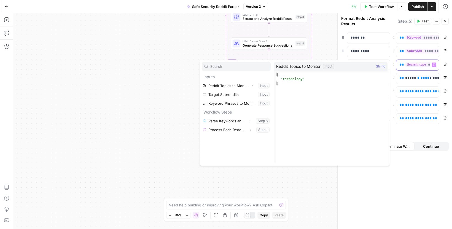
click at [427, 67] on span "**********" at bounding box center [443, 64] width 76 height 5
click at [418, 168] on div "**********" at bounding box center [394, 129] width 114 height 200
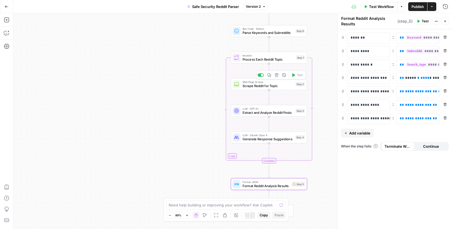
click at [275, 84] on span "Scrape Reddit for Topic" at bounding box center [267, 85] width 51 height 5
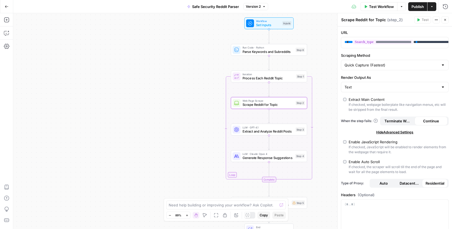
click at [434, 21] on div "Actions" at bounding box center [431, 19] width 13 height 6
click at [433, 19] on button "Actions" at bounding box center [435, 19] width 7 height 7
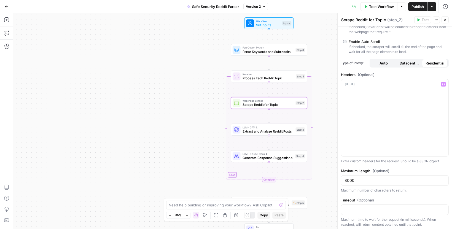
scroll to position [121, 0]
click at [443, 21] on button "Close" at bounding box center [444, 19] width 7 height 7
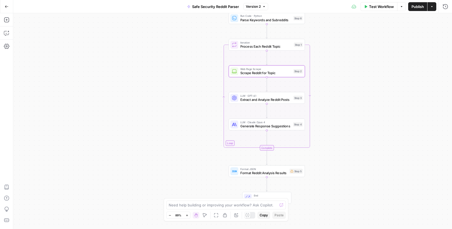
drag, startPoint x: 328, startPoint y: 66, endPoint x: 325, endPoint y: 23, distance: 42.6
click at [325, 23] on div "Workflow Set Inputs Inputs Run Code · Python Parse Keywords and Subreddits Step…" at bounding box center [232, 121] width 438 height 216
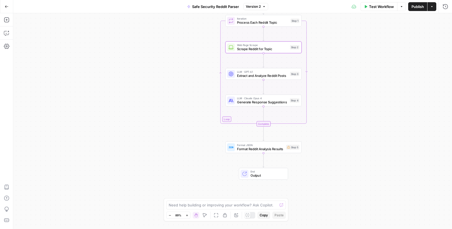
drag, startPoint x: 333, startPoint y: 90, endPoint x: 321, endPoint y: 23, distance: 68.6
click at [321, 23] on div "Workflow Set Inputs Inputs Run Code · Python Parse Keywords and Subreddits Step…" at bounding box center [232, 121] width 438 height 216
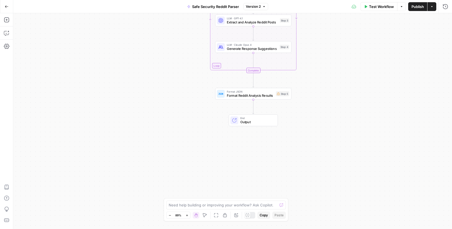
drag, startPoint x: 320, startPoint y: 52, endPoint x: 298, endPoint y: 181, distance: 131.1
click at [298, 181] on div "Workflow Set Inputs Inputs Run Code · Python Parse Keywords and Subreddits Step…" at bounding box center [232, 121] width 438 height 216
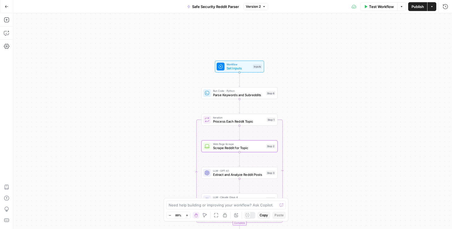
drag, startPoint x: 304, startPoint y: 120, endPoint x: 326, endPoint y: 149, distance: 37.2
click at [323, 152] on div "Workflow Set Inputs Inputs Run Code · Python Parse Keywords and Subreddits Step…" at bounding box center [232, 121] width 438 height 216
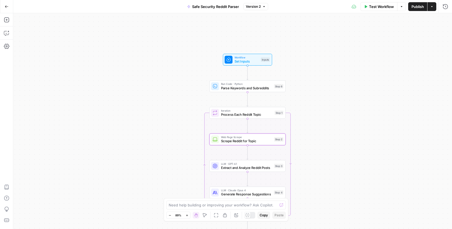
drag, startPoint x: 352, startPoint y: 86, endPoint x: 342, endPoint y: 33, distance: 53.7
click at [342, 33] on div "Workflow Set Inputs Inputs Run Code · Python Parse Keywords and Subreddits Step…" at bounding box center [232, 121] width 438 height 216
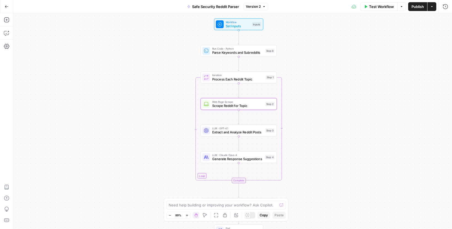
click at [384, 1] on div "Test Workflow Options Publish Actions Run History" at bounding box center [360, 6] width 184 height 13
click at [384, 4] on span "Test Workflow" at bounding box center [381, 7] width 25 height 6
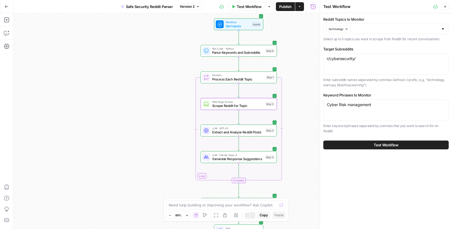
click at [359, 146] on button "Test Workflow" at bounding box center [385, 144] width 125 height 9
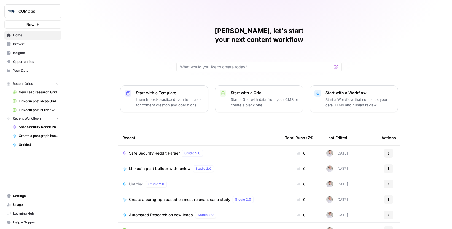
click at [194, 97] on p "Launch best-practice driven templates for content creation and operations" at bounding box center [170, 102] width 68 height 11
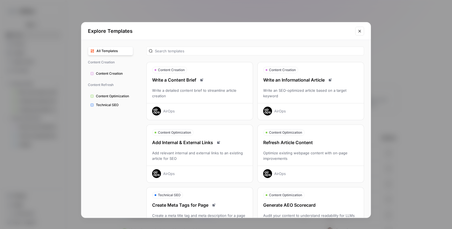
click at [108, 103] on span "Technical SEO" at bounding box center [113, 104] width 35 height 5
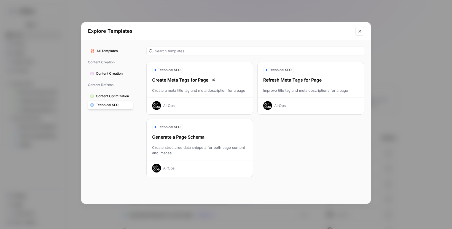
click at [109, 79] on div "All Templates Content Creation Content Creation Content Refresh Content Optimiz…" at bounding box center [110, 122] width 58 height 164
click at [109, 77] on button "Content Creation" at bounding box center [110, 73] width 45 height 9
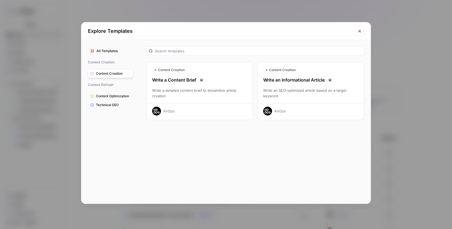
click at [109, 94] on span "Content Optimization" at bounding box center [113, 96] width 35 height 5
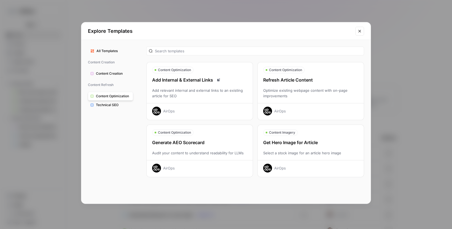
click at [190, 143] on div "Generate AEO Scorecard" at bounding box center [200, 142] width 106 height 7
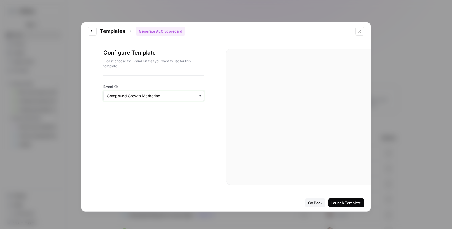
click at [155, 93] on input "Brand Kit" at bounding box center [153, 96] width 93 height 6
click at [353, 198] on button "Launch Template" at bounding box center [346, 202] width 36 height 9
